Goal: Transaction & Acquisition: Subscribe to service/newsletter

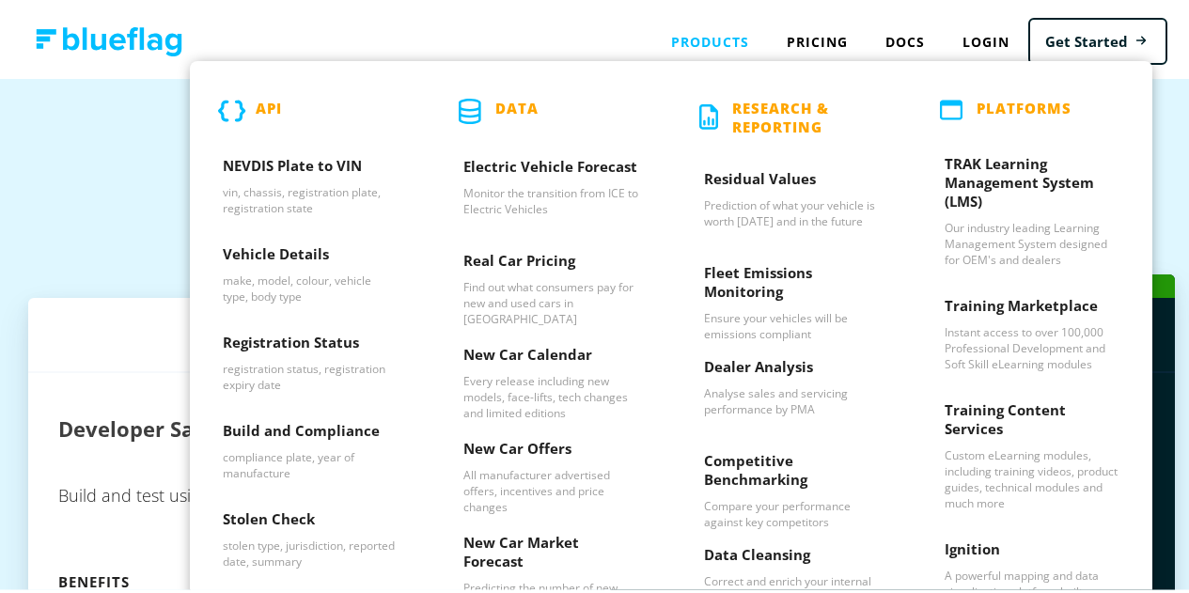
click at [699, 37] on div "Products API NEVDIS Plate to VIN vin, chassis, registration plate, registration…" at bounding box center [710, 38] width 116 height 39
click at [712, 40] on div "Products API NEVDIS Plate to VIN vin, chassis, registration plate, registration…" at bounding box center [710, 38] width 116 height 39
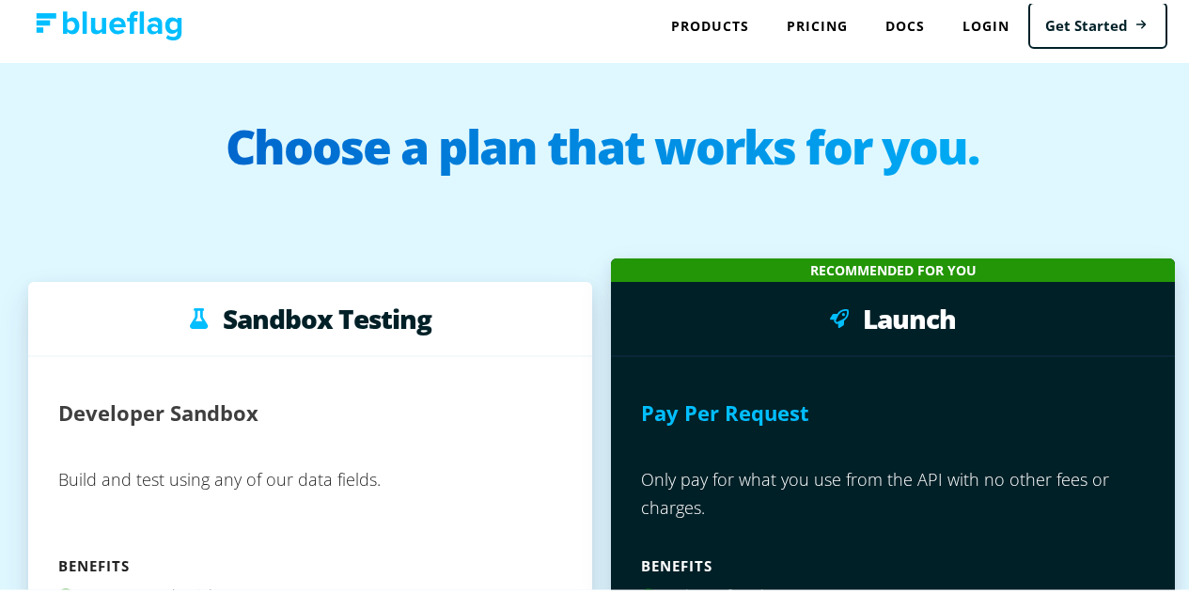
scroll to position [3, 0]
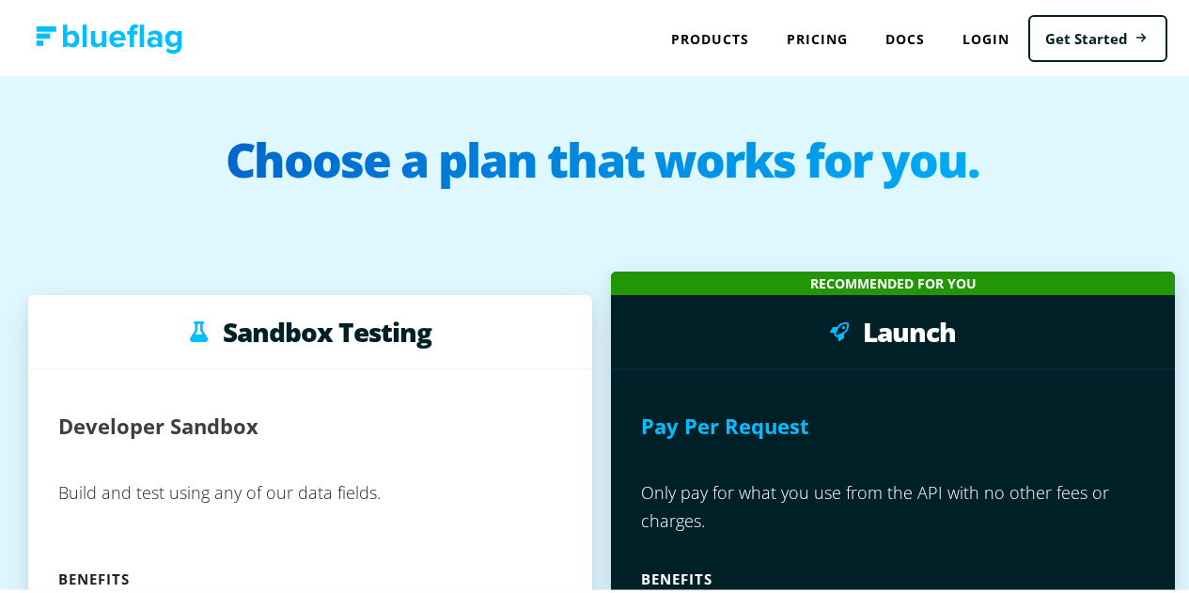
click at [707, 36] on div "Products API NEVDIS Plate to VIN vin, chassis, registration plate, registration…" at bounding box center [710, 35] width 116 height 39
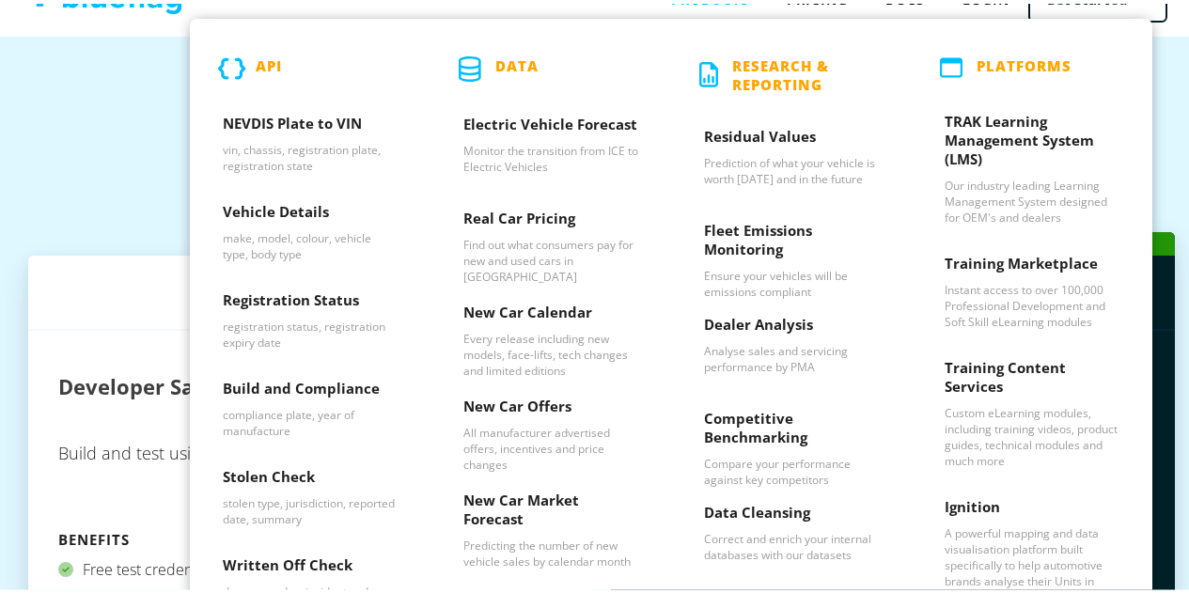
scroll to position [21, 0]
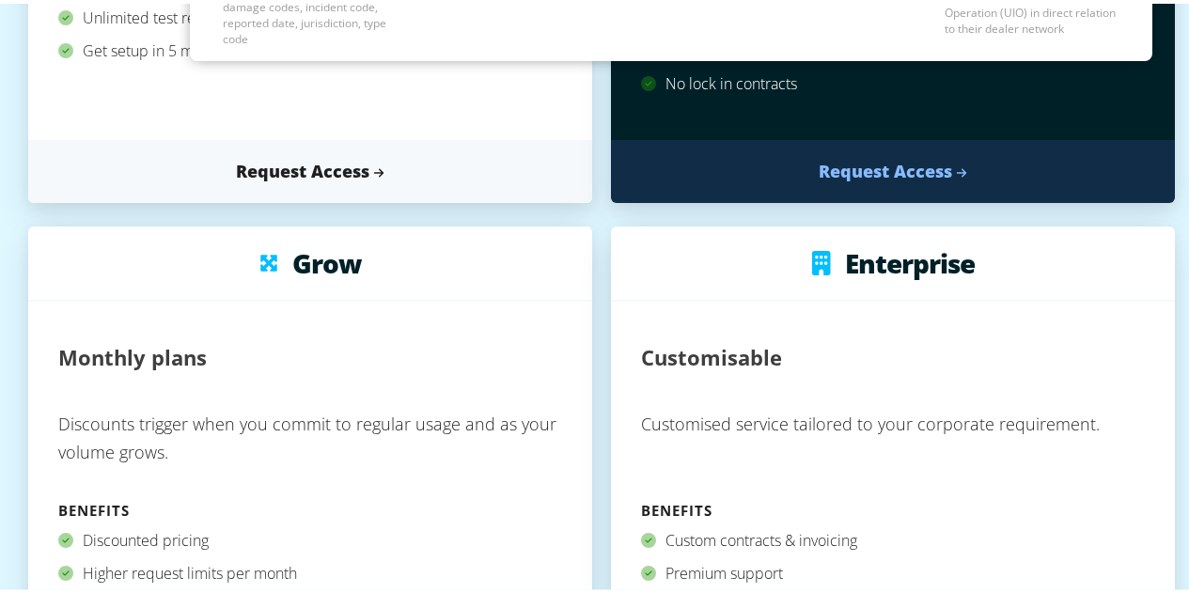
click at [1090, 421] on p "Customised service tailored to your corporate requirement." at bounding box center [893, 446] width 504 height 94
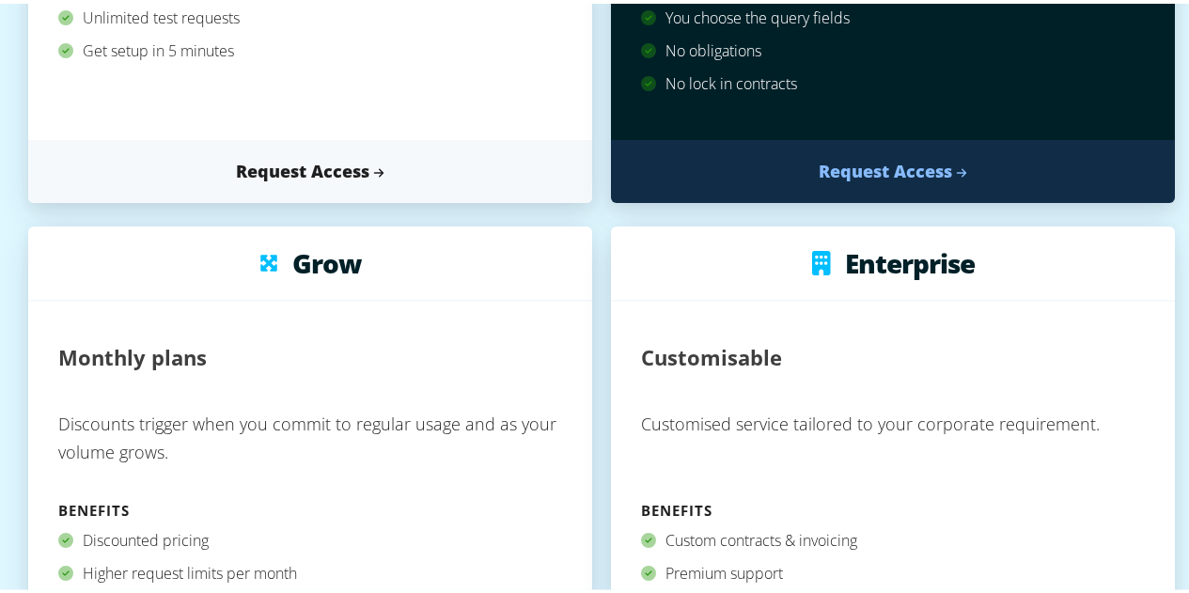
click at [1106, 323] on div "Customisable Customised service tailored to your corporate requirement. Benefit…" at bounding box center [893, 495] width 564 height 394
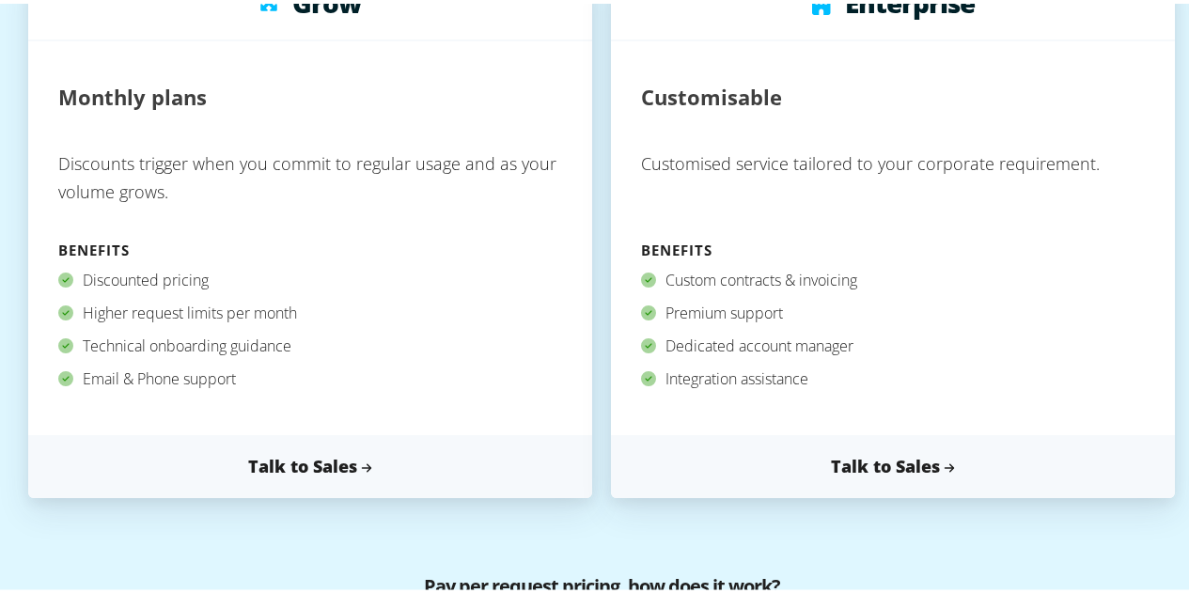
scroll to position [891, 0]
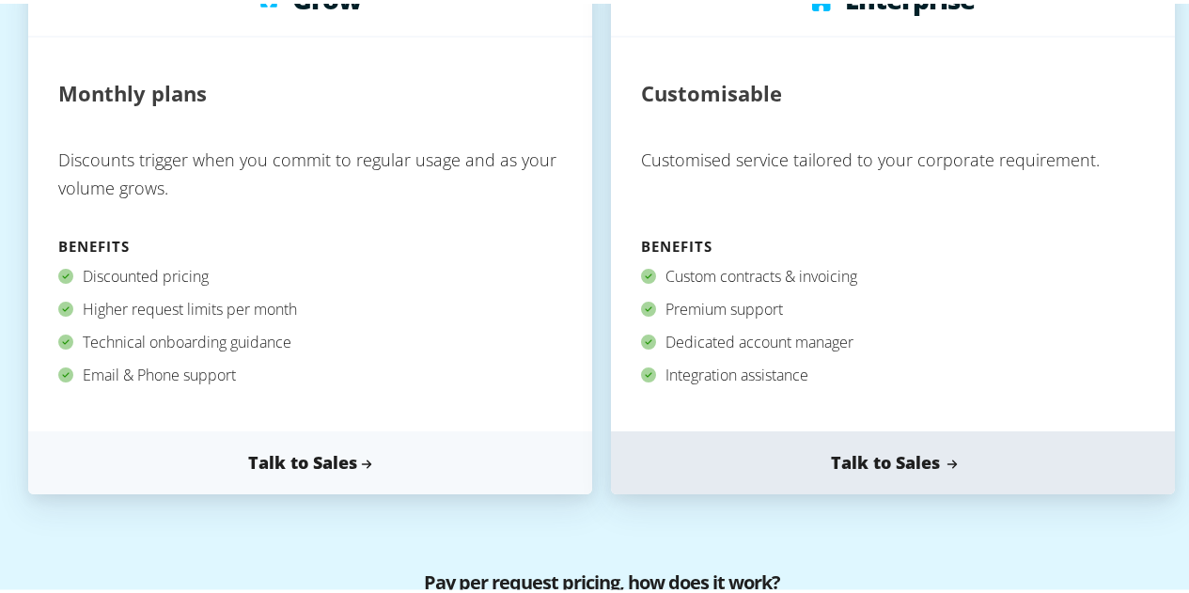
click at [918, 463] on link "Talk to Sales" at bounding box center [893, 459] width 564 height 63
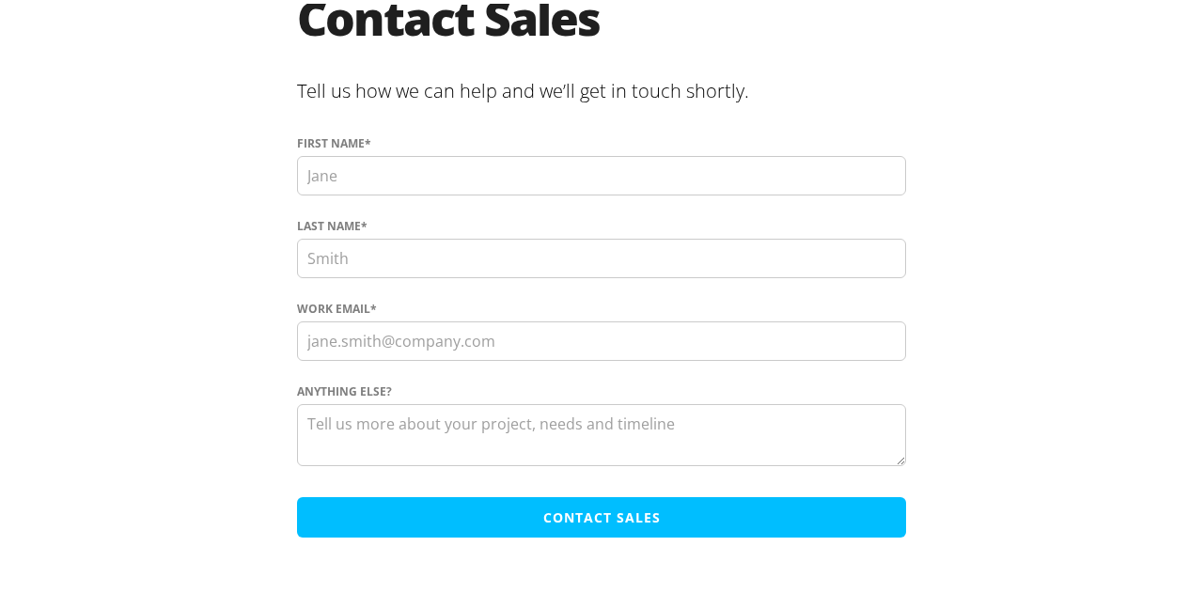
scroll to position [155, 0]
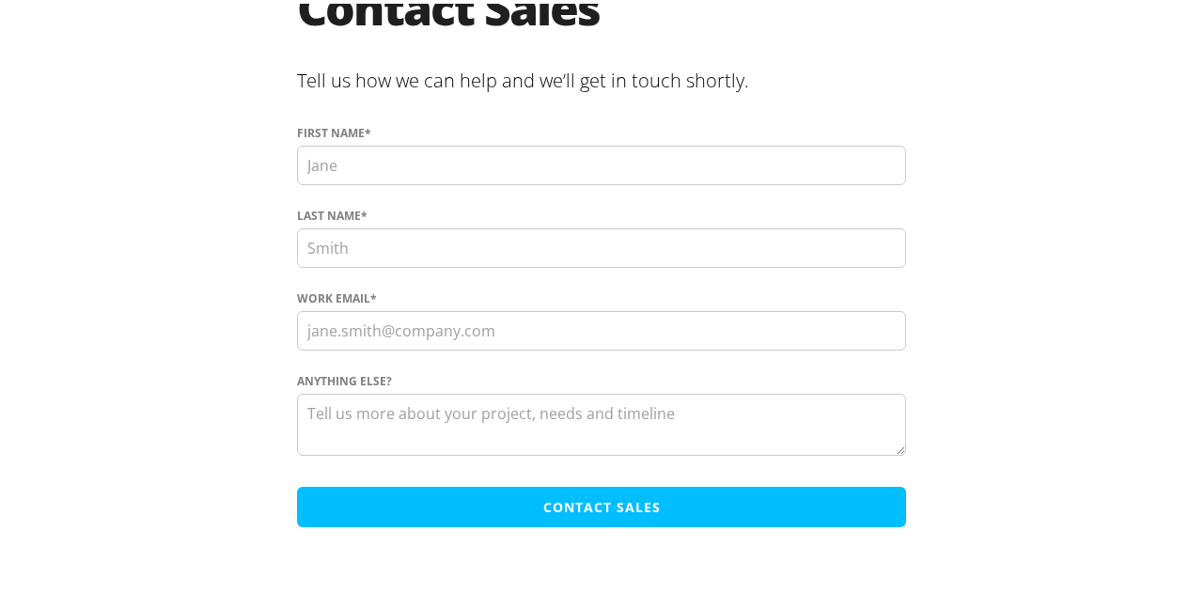
click at [755, 167] on input "First name *" at bounding box center [601, 161] width 609 height 39
type input "Kedarnath"
type input "epili"
type input "ekedarna@ford.com"
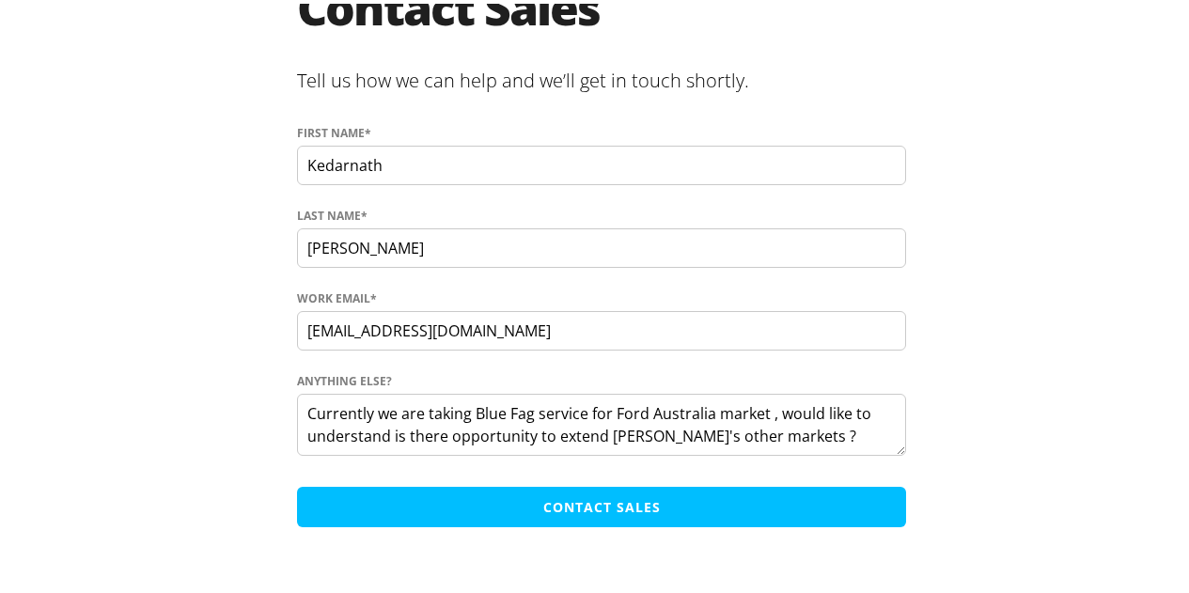
type textarea "Currently we are taking Blue Fag service for Ford Australia market , would like…"
click at [550, 501] on input "Contact Sales" at bounding box center [601, 503] width 609 height 40
